Goal: Task Accomplishment & Management: Manage account settings

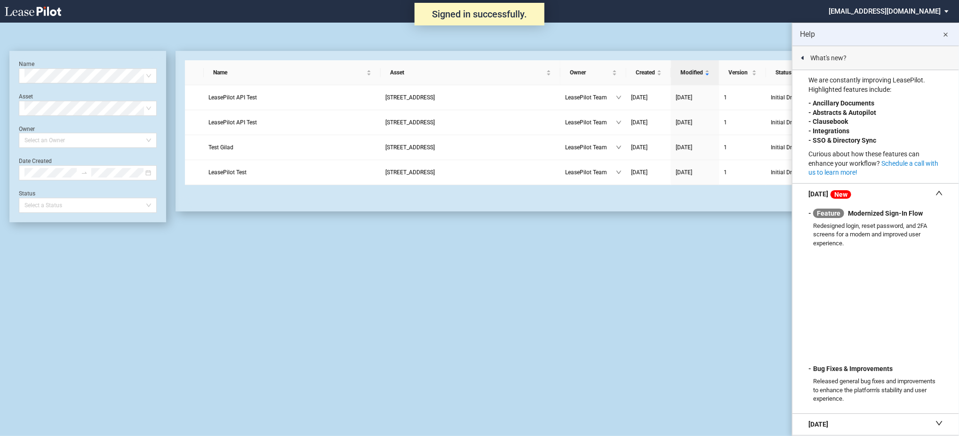
click at [902, 16] on md-select "[EMAIL_ADDRESS][DOMAIN_NAME] Change Password 2-Factor Authentication Admin Area…" at bounding box center [891, 10] width 129 height 21
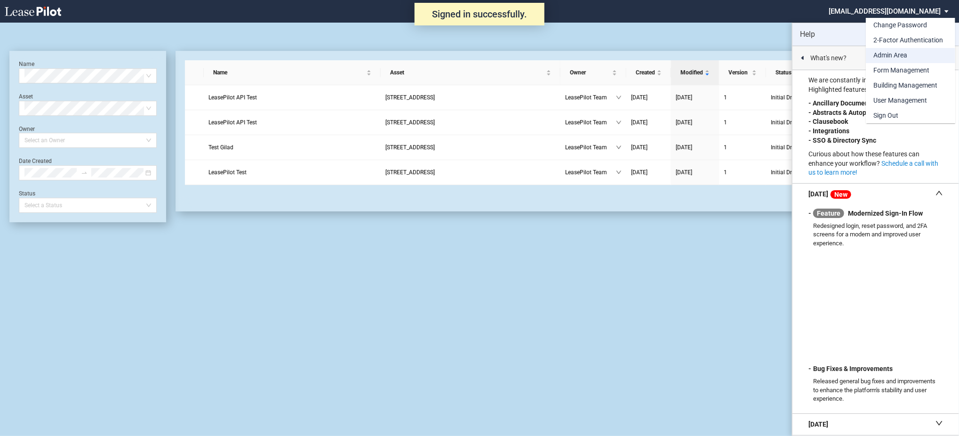
click at [889, 59] on div "Admin Area" at bounding box center [890, 55] width 34 height 9
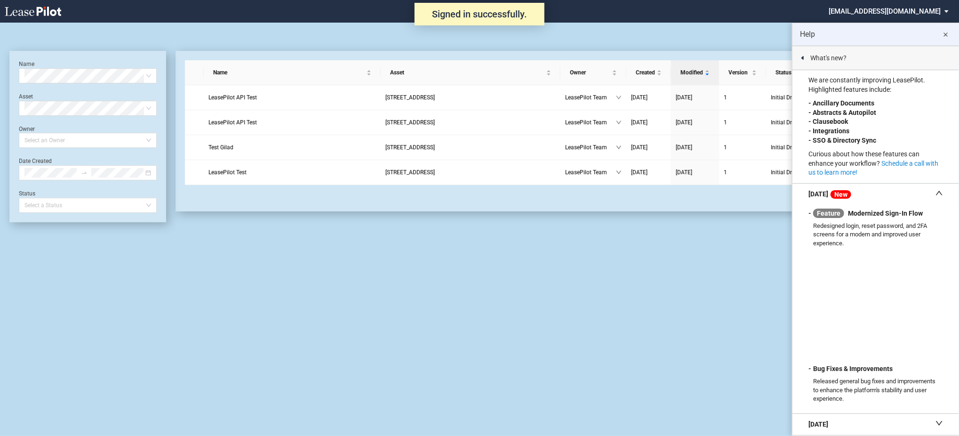
scroll to position [23, 0]
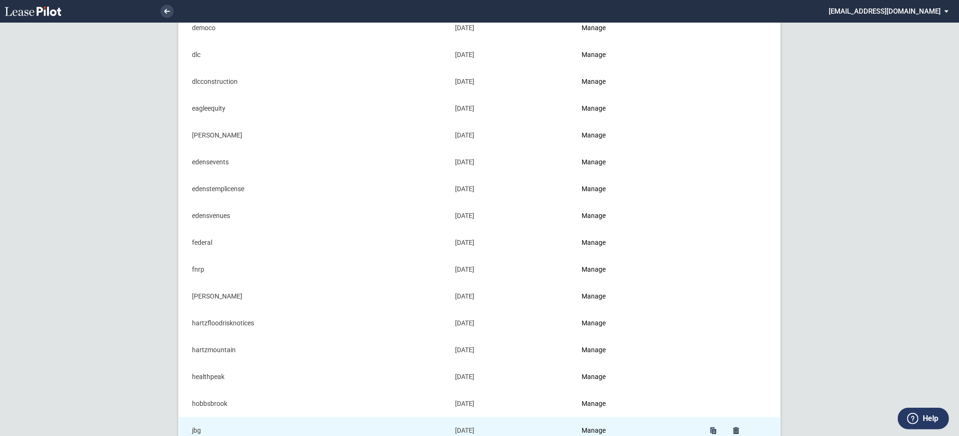
scroll to position [439, 0]
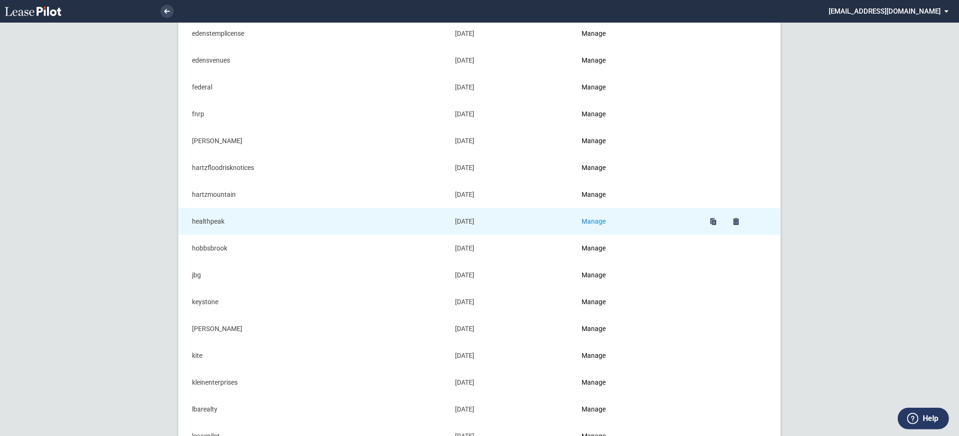
click at [593, 221] on link "Manage" at bounding box center [594, 221] width 24 height 8
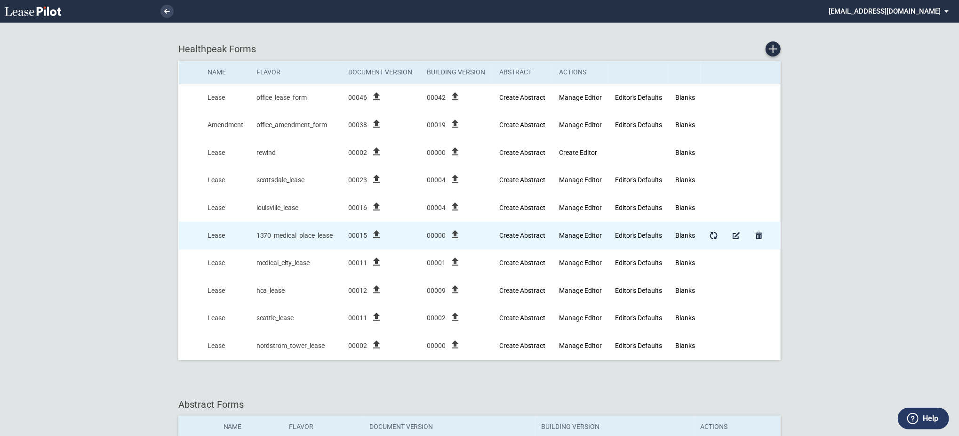
click at [458, 236] on icon "file_upload" at bounding box center [454, 234] width 11 height 11
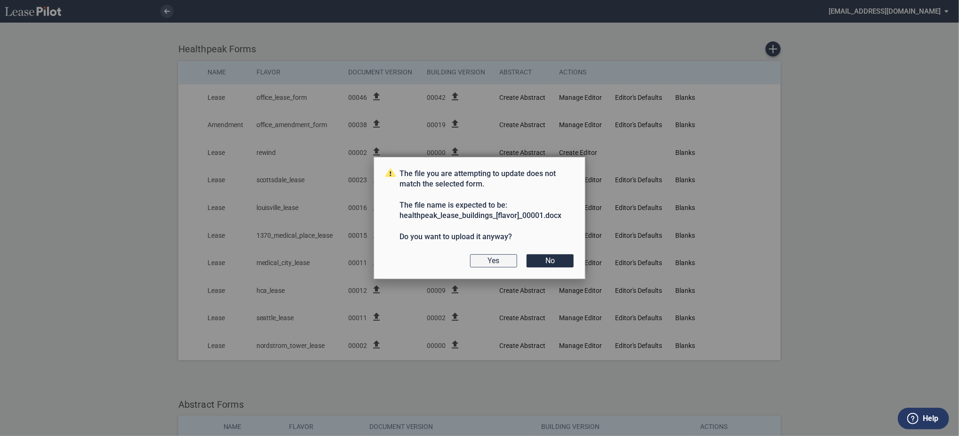
click at [479, 260] on button "Yes" at bounding box center [493, 260] width 47 height 13
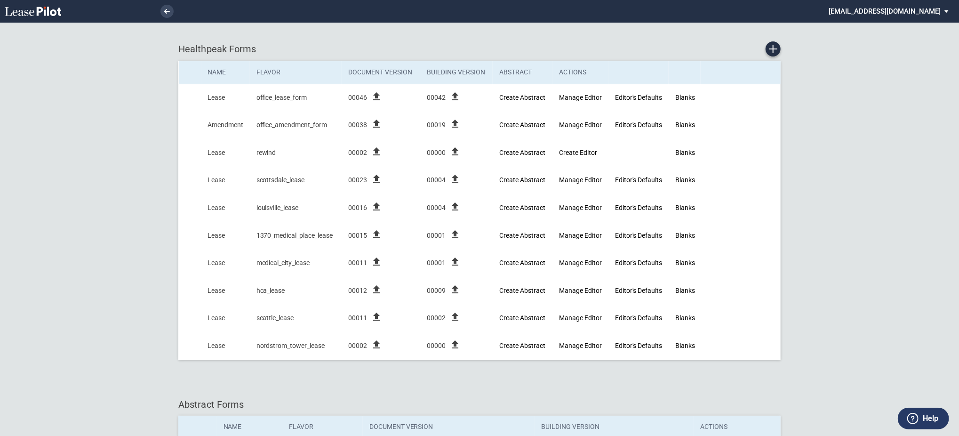
click at [912, 12] on md-select "[EMAIL_ADDRESS][DOMAIN_NAME] Change Password 2-Factor Authentication Admin Area…" at bounding box center [891, 10] width 129 height 21
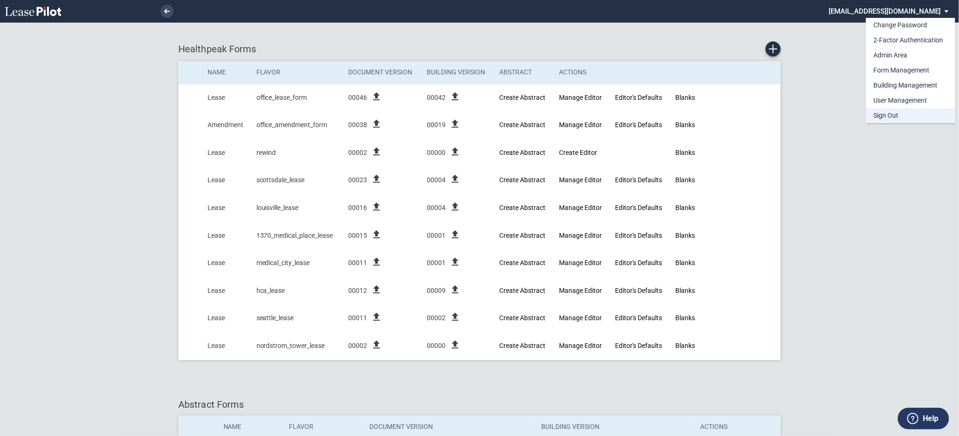
click at [901, 115] on md-option "Sign Out" at bounding box center [910, 115] width 89 height 15
